Goal: Check status: Check status

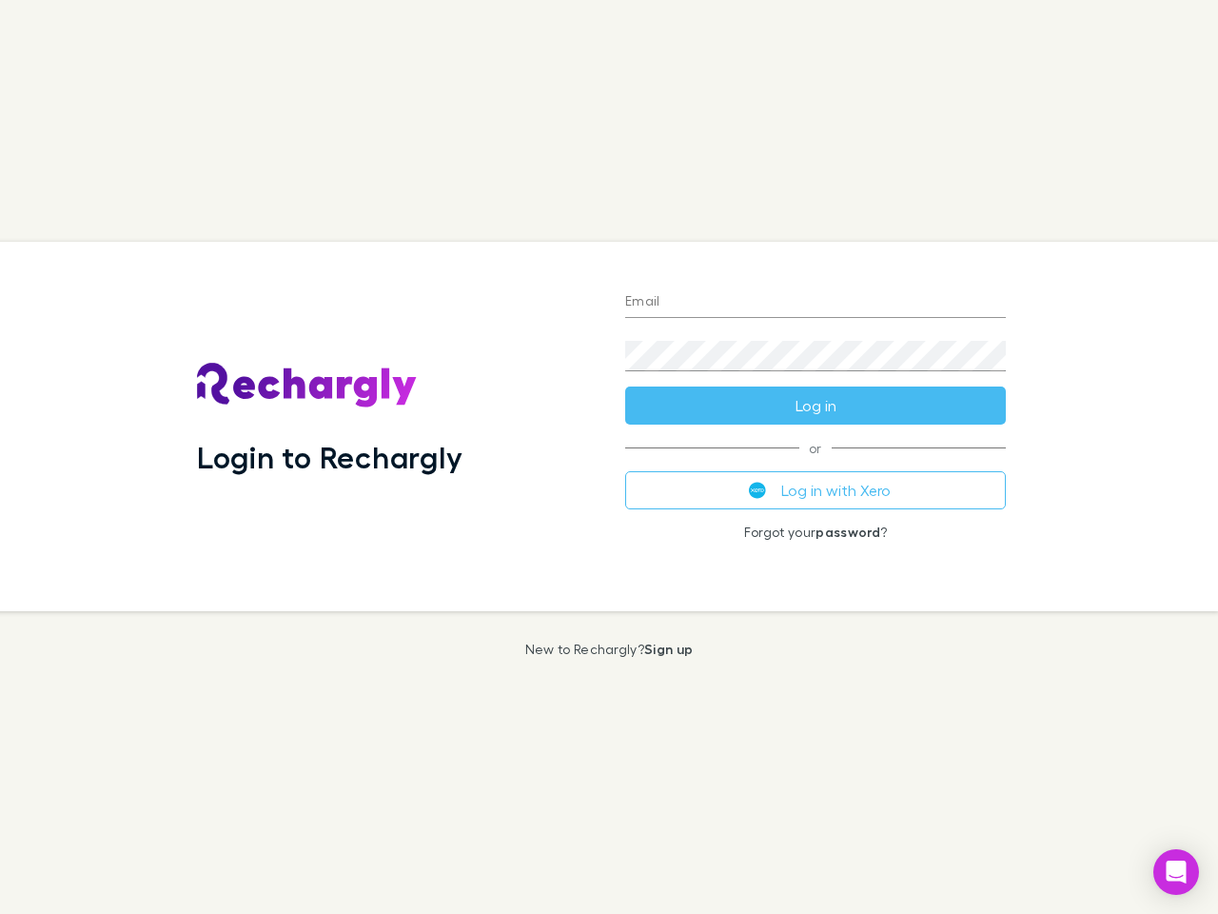
click at [609, 457] on div "Login to Rechargly" at bounding box center [396, 426] width 428 height 369
click at [816, 303] on input "Email" at bounding box center [815, 302] width 381 height 30
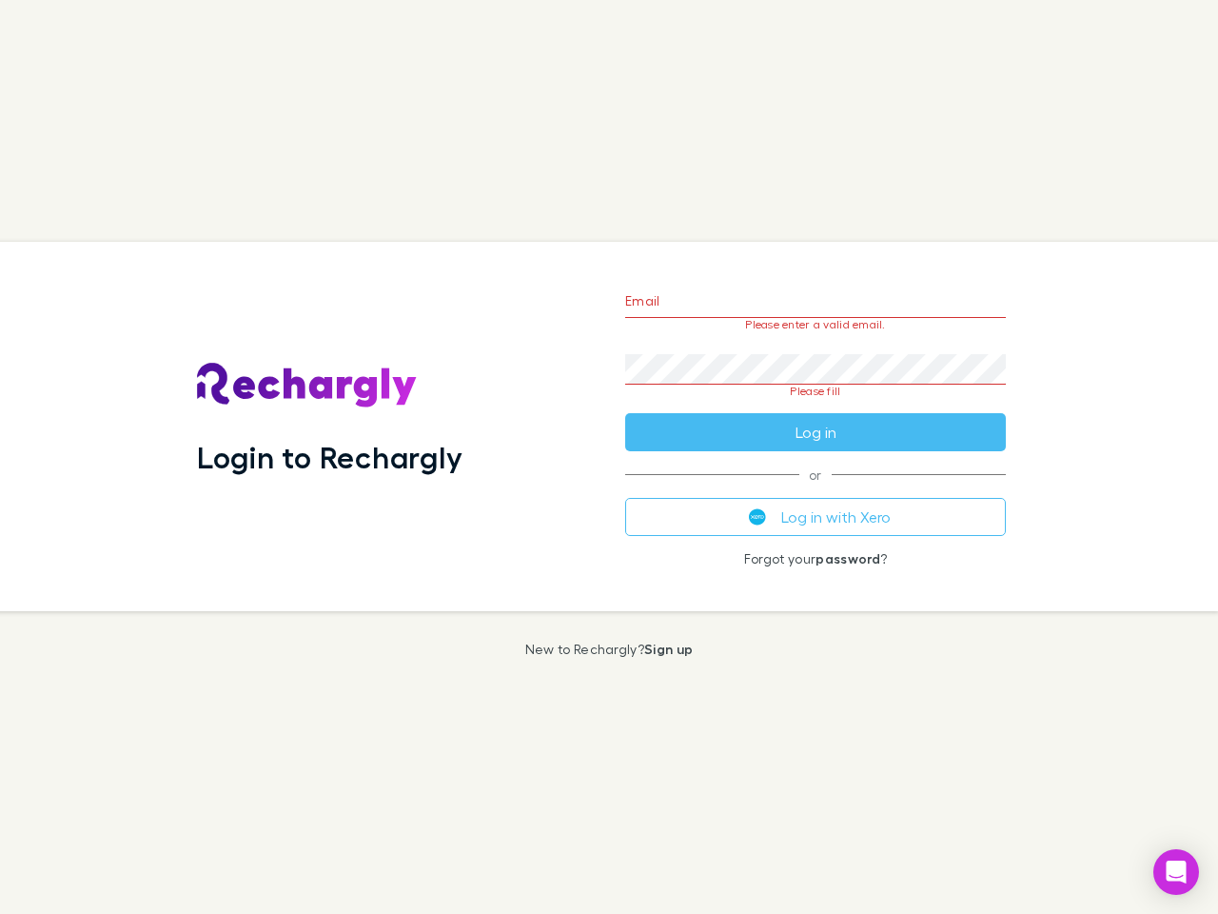
click at [816, 405] on form "Email Please enter a valid email. Password Please fill Log in" at bounding box center [815, 361] width 381 height 179
click at [816, 490] on div "Email Please enter a valid email. Password Please fill Log in or Log in with Xe…" at bounding box center [815, 426] width 411 height 369
click at [1176, 872] on icon "Open Intercom Messenger" at bounding box center [1177, 871] width 20 height 23
